Goal: Transaction & Acquisition: Purchase product/service

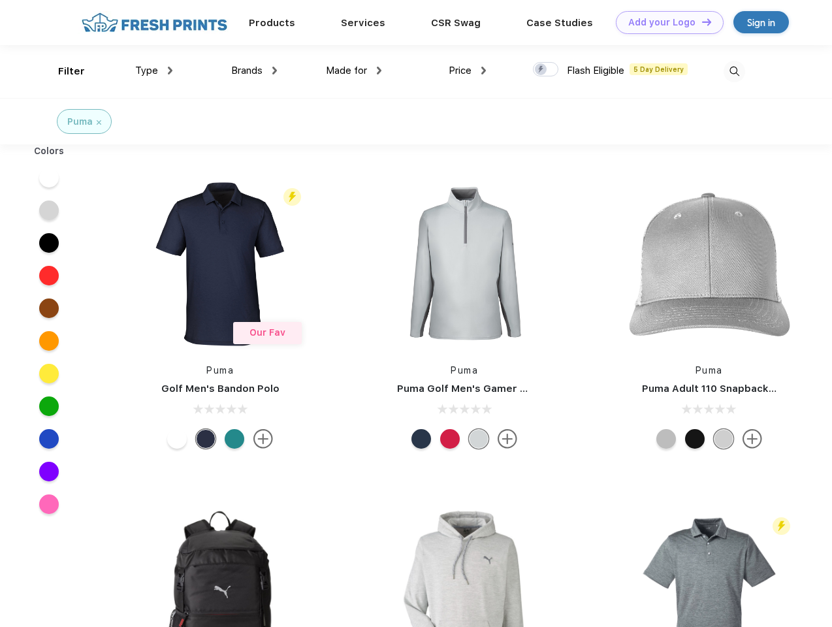
click at [665, 22] on link "Add your Logo Design Tool" at bounding box center [670, 22] width 108 height 23
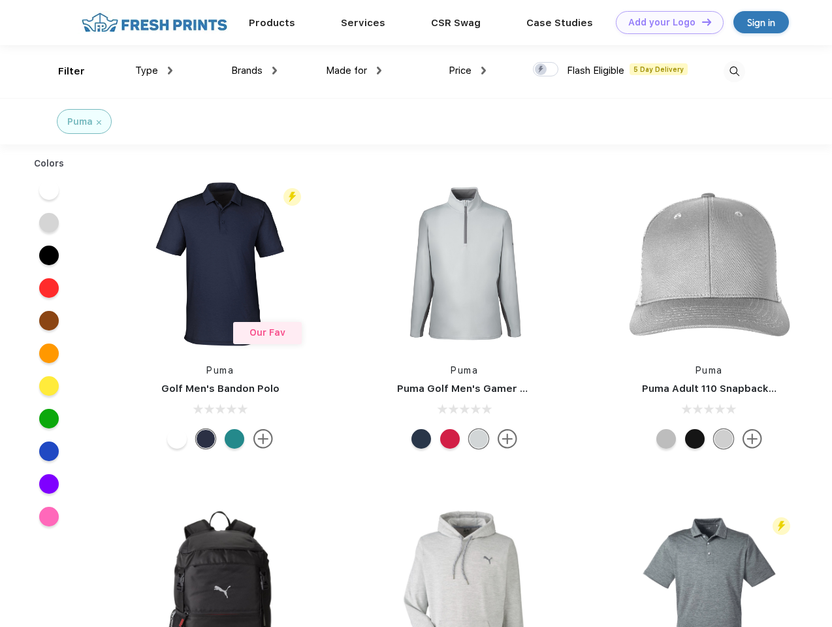
click at [0, 0] on div "Design Tool" at bounding box center [0, 0] width 0 height 0
click at [701, 22] on link "Add your Logo Design Tool" at bounding box center [670, 22] width 108 height 23
click at [63, 71] on div "Filter" at bounding box center [71, 71] width 27 height 15
click at [154, 71] on span "Type" at bounding box center [146, 71] width 23 height 12
click at [254, 71] on span "Brands" at bounding box center [246, 71] width 31 height 12
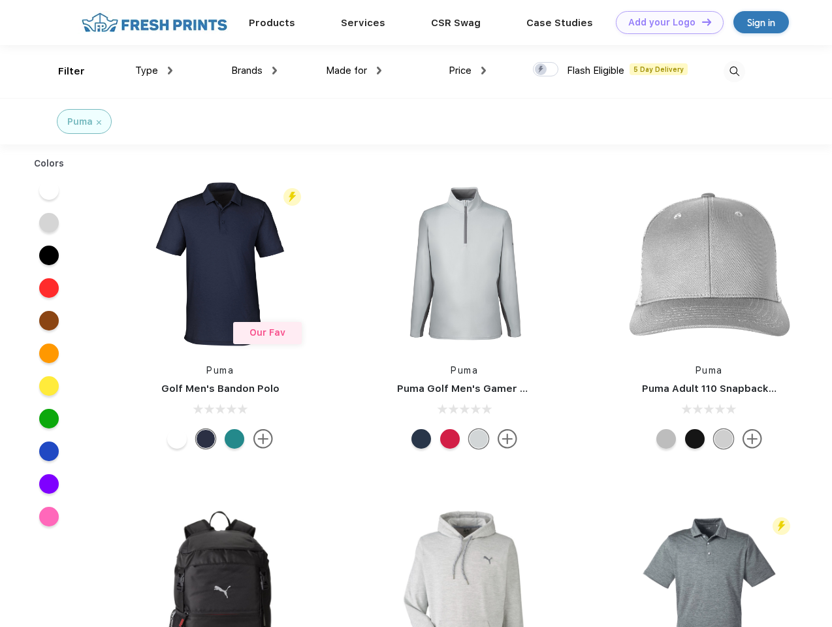
click at [354, 71] on span "Made for" at bounding box center [346, 71] width 41 height 12
click at [468, 71] on span "Price" at bounding box center [460, 71] width 23 height 12
click at [546, 70] on div at bounding box center [545, 69] width 25 height 14
click at [541, 70] on input "checkbox" at bounding box center [537, 65] width 8 height 8
click at [734, 71] on img at bounding box center [735, 72] width 22 height 22
